Goal: Task Accomplishment & Management: Complete application form

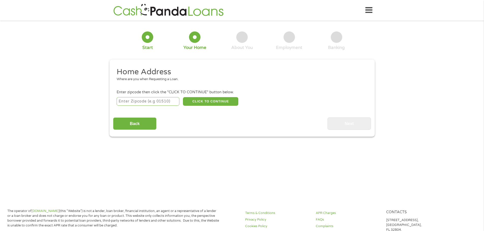
click at [136, 106] on input "number" at bounding box center [148, 101] width 63 height 9
type input "71970"
click at [200, 105] on button "CLICK TO CONTINUE" at bounding box center [210, 101] width 55 height 9
type input "71970"
type input "Story"
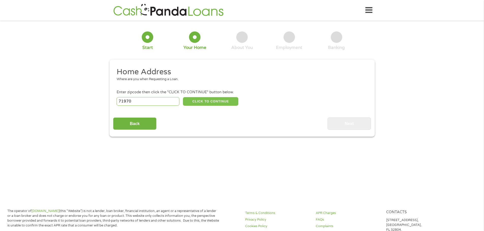
select select "[US_STATE]"
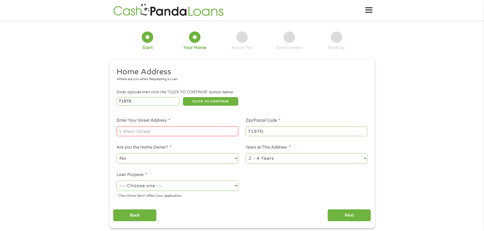
click at [187, 133] on input "Enter Your Street Address *" at bounding box center [178, 131] width 122 height 10
type input "[STREET_ADDRESS]"
click at [176, 158] on select "No Yes" at bounding box center [178, 158] width 122 height 10
select select "yes"
click at [117, 153] on select "No Yes" at bounding box center [178, 158] width 122 height 10
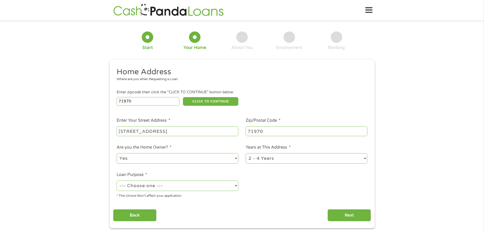
click at [182, 186] on select "--- Choose one --- Pay Bills Debt Consolidation Home Improvement Major Purchase…" at bounding box center [178, 186] width 122 height 10
select select "debtconsolidation"
click at [117, 181] on select "--- Choose one --- Pay Bills Debt Consolidation Home Improvement Major Purchase…" at bounding box center [178, 186] width 122 height 10
click at [339, 210] on input "Next" at bounding box center [348, 216] width 43 height 12
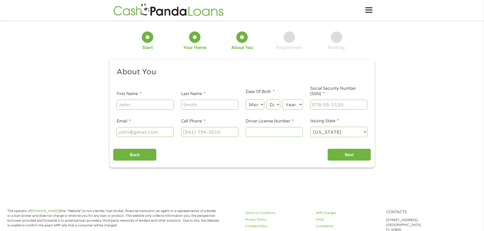
click at [144, 104] on input "First Name *" at bounding box center [145, 105] width 57 height 10
type input "Austyn"
type input "[PERSON_NAME]"
type input "[PERSON_NAME][EMAIL_ADDRESS][PERSON_NAME][DOMAIN_NAME]"
type input "[PHONE_NUMBER]"
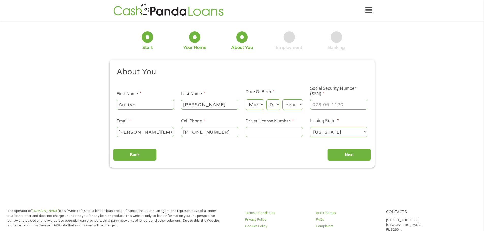
click at [166, 135] on input "[PERSON_NAME][EMAIL_ADDRESS][PERSON_NAME][DOMAIN_NAME]" at bounding box center [145, 132] width 57 height 10
type input "[EMAIL_ADDRESS][DOMAIN_NAME]"
click at [256, 105] on select "Month 1 2 3 4 5 6 7 8 9 10 11 12" at bounding box center [255, 105] width 19 height 10
select select "1"
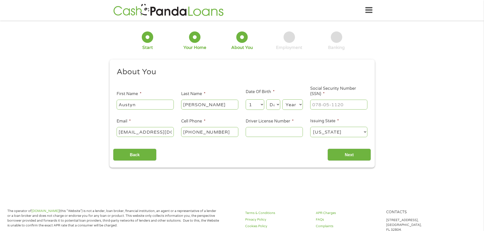
click at [246, 100] on select "Month 1 2 3 4 5 6 7 8 9 10 11 12" at bounding box center [255, 105] width 19 height 10
click at [279, 104] on select "Day 1 2 3 4 5 6 7 8 9 10 11 12 13 14 15 16 17 18 19 20 21 22 23 24 25 26 27 28 …" at bounding box center [273, 105] width 14 height 10
select select "14"
click at [266, 100] on select "Day 1 2 3 4 5 6 7 8 9 10 11 12 13 14 15 16 17 18 19 20 21 22 23 24 25 26 27 28 …" at bounding box center [273, 105] width 14 height 10
click at [296, 105] on select "Year [DATE] 2006 2005 2004 2003 2002 2001 2000 1999 1998 1997 1996 1995 1994 19…" at bounding box center [292, 105] width 21 height 10
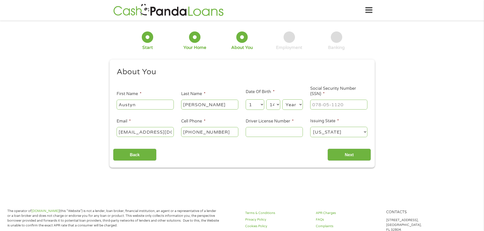
select select "1998"
click at [282, 100] on select "Year [DATE] 2006 2005 2004 2003 2002 2001 2000 1999 1998 1997 1996 1995 1994 19…" at bounding box center [292, 105] width 21 height 10
click at [322, 106] on input "___-__-____" at bounding box center [338, 105] width 57 height 10
type input "432-93-4658"
click at [283, 132] on input "Driver License Number *" at bounding box center [274, 132] width 57 height 10
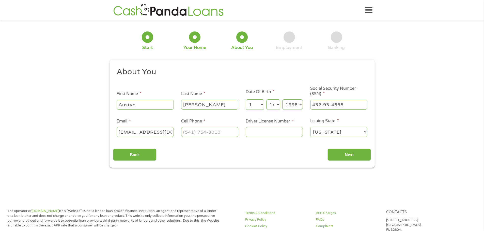
type input "blakestrother@(501) [DOMAIN_NAME]"
type input "(___) ___-____"
type input "[EMAIL_ADDRESS][DOMAIN_NAME]"
click at [223, 131] on input "[PHONE_NUMBER]" at bounding box center [209, 132] width 57 height 10
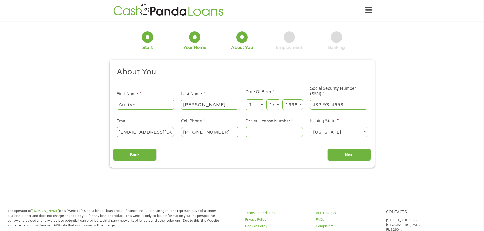
click at [223, 131] on input "[PHONE_NUMBER]" at bounding box center [209, 132] width 57 height 10
type input "[PHONE_NUMBER]"
click at [252, 129] on input "Driver License Number *" at bounding box center [274, 132] width 57 height 10
type input "934829862"
click at [358, 155] on input "Next" at bounding box center [348, 155] width 43 height 12
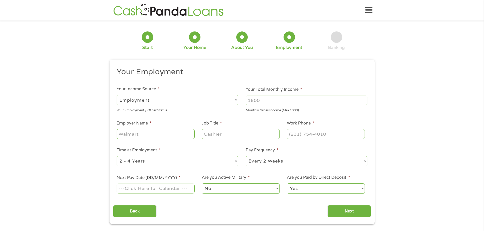
click at [256, 103] on input "Your Total Monthly Income *" at bounding box center [307, 101] width 122 height 10
type input "8"
type input "10000"
click at [166, 133] on input "Employer Name *" at bounding box center [156, 134] width 78 height 10
type input "[PERSON_NAME]"
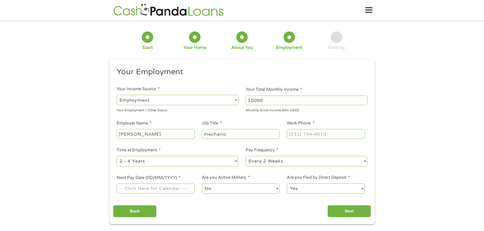
type input "mechanic"
type input "[PHONE_NUMBER]"
click at [261, 164] on select "--- Choose one --- Every 2 Weeks Every Week Monthly Semi-Monthly" at bounding box center [307, 161] width 122 height 10
select select "weekly"
click at [246, 156] on select "--- Choose one --- Every 2 Weeks Every Week Monthly Semi-Monthly" at bounding box center [307, 161] width 122 height 10
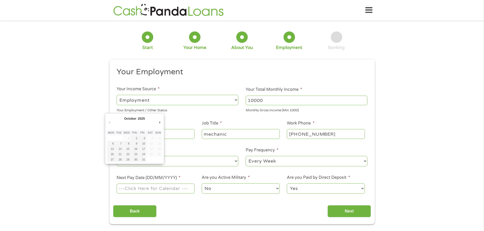
click at [179, 193] on input "Next Pay Date (DD/MM/YYYY) *" at bounding box center [156, 189] width 78 height 10
type input "[DATE]"
click at [212, 187] on select "No Yes" at bounding box center [241, 189] width 78 height 10
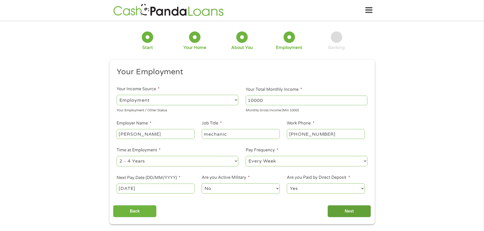
click at [342, 210] on input "Next" at bounding box center [348, 211] width 43 height 12
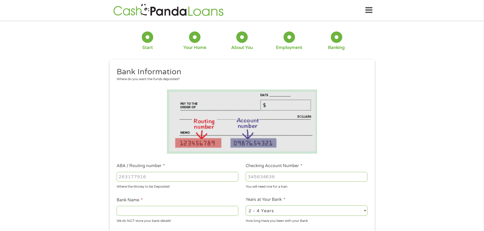
click at [197, 174] on input "ABA / Routing number *" at bounding box center [178, 177] width 122 height 10
type input "082900982"
type input "THE UNION BK OF MENA"
type input "082900982"
click at [303, 175] on input "Checking Account Number *" at bounding box center [307, 177] width 122 height 10
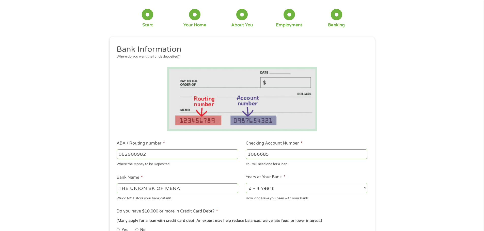
scroll to position [76, 0]
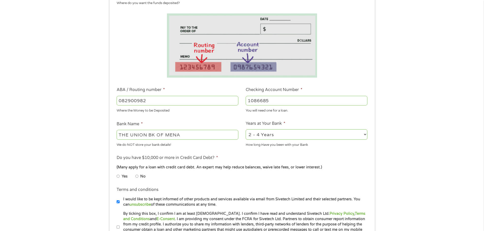
type input "1086685"
click at [136, 176] on input "No" at bounding box center [136, 176] width 3 height 8
radio input "true"
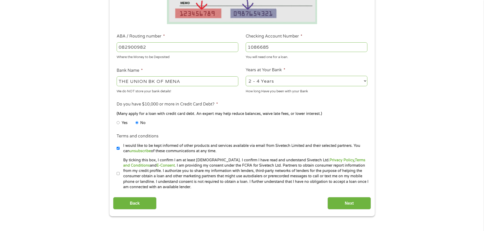
scroll to position [127, 0]
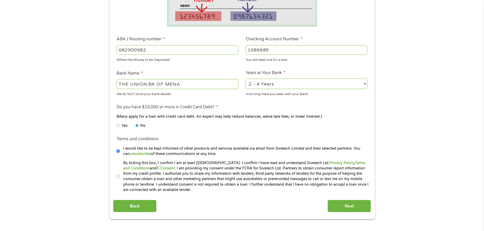
click at [280, 85] on select "2 - 4 Years 6 - 12 Months 1 - 2 Years Over 4 Years" at bounding box center [307, 84] width 122 height 10
select select "60months"
click at [246, 79] on select "2 - 4 Years 6 - 12 Months 1 - 2 Years Over 4 Years" at bounding box center [307, 84] width 122 height 10
click at [118, 177] on input "By ticking this box, I confirm I am at least [DEMOGRAPHIC_DATA]. I confirm I ha…" at bounding box center [118, 177] width 3 height 8
checkbox input "true"
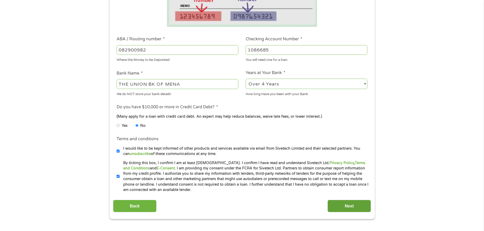
click at [337, 207] on input "Next" at bounding box center [348, 206] width 43 height 12
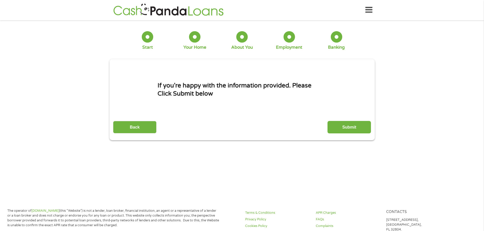
scroll to position [0, 0]
click at [346, 127] on input "Submit" at bounding box center [348, 127] width 43 height 12
